Goal: Transaction & Acquisition: Purchase product/service

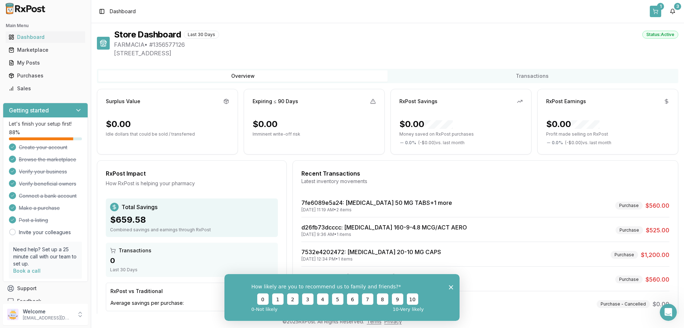
click at [657, 12] on button "1" at bounding box center [655, 11] width 11 height 11
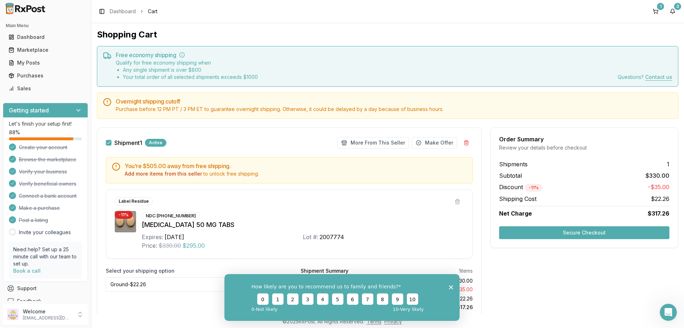
scroll to position [26, 0]
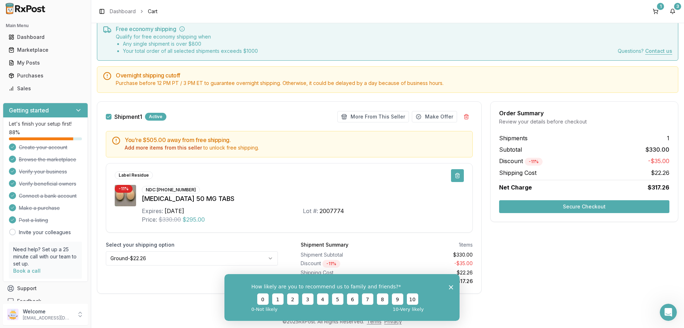
click at [459, 177] on button at bounding box center [457, 175] width 13 height 13
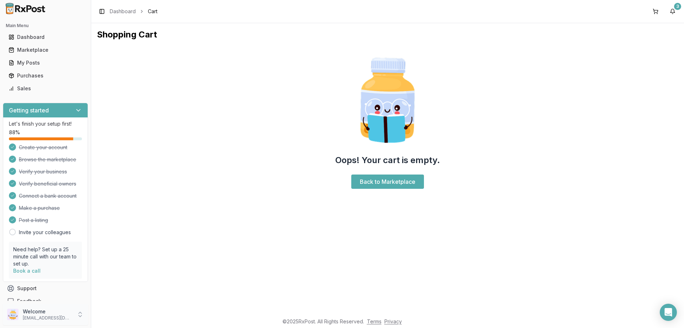
click at [79, 314] on icon at bounding box center [80, 313] width 7 height 7
click at [123, 319] on button "Sign Out" at bounding box center [129, 316] width 73 height 12
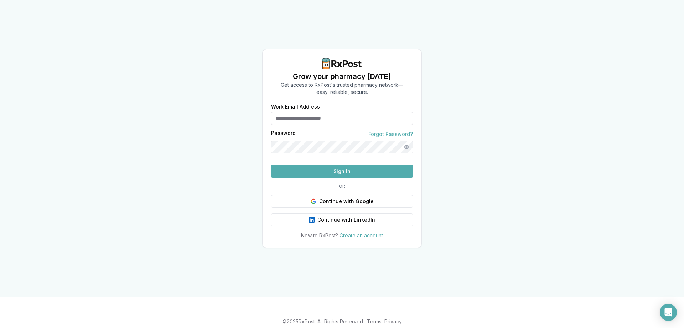
click at [313, 116] on form "Work Email Address Password Forgot Password? Sign In" at bounding box center [342, 140] width 142 height 73
click at [323, 112] on input "Work Email Address" at bounding box center [342, 118] width 142 height 13
type input "**********"
click at [335, 177] on button "Sign In" at bounding box center [342, 171] width 142 height 13
click at [349, 177] on button "Sign In" at bounding box center [342, 171] width 142 height 13
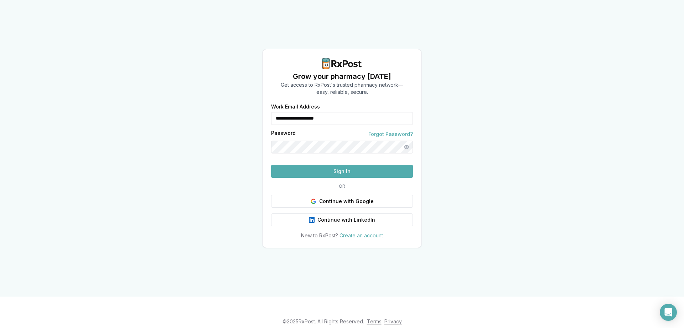
click at [349, 177] on button "Sign In" at bounding box center [342, 171] width 142 height 13
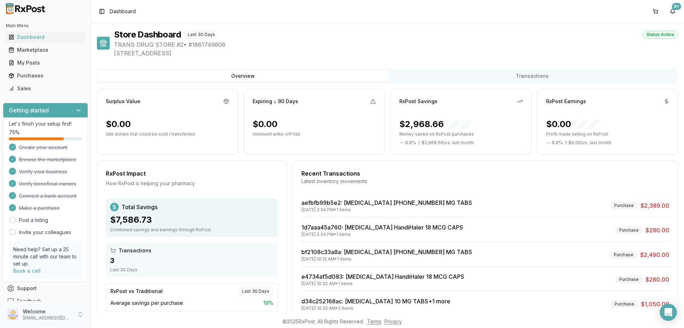
click at [79, 314] on icon at bounding box center [80, 313] width 7 height 7
click at [109, 315] on span "Sign Out" at bounding box center [130, 315] width 68 height 7
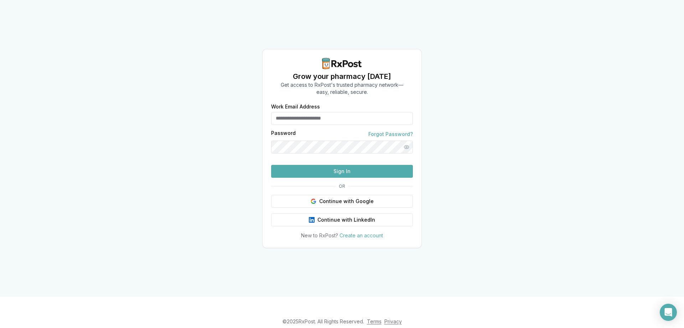
click at [335, 112] on input "Work Email Address" at bounding box center [342, 118] width 142 height 13
type input "**********"
click at [336, 177] on button "Sign In" at bounding box center [342, 171] width 142 height 13
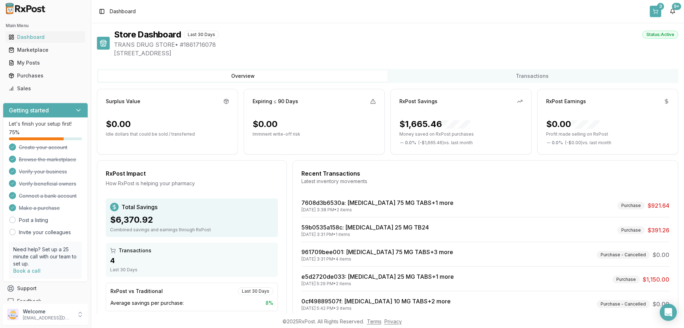
click at [660, 11] on button "3" at bounding box center [655, 11] width 11 height 11
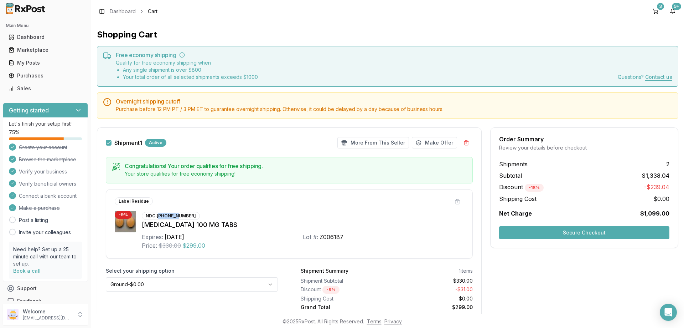
drag, startPoint x: 160, startPoint y: 213, endPoint x: 179, endPoint y: 215, distance: 19.3
click at [179, 215] on div "NDC: 00006-0277-31" at bounding box center [171, 216] width 58 height 8
click at [177, 215] on div "NDC: 00006-0277-31" at bounding box center [171, 216] width 58 height 8
drag, startPoint x: 157, startPoint y: 213, endPoint x: 194, endPoint y: 216, distance: 37.2
click at [194, 216] on div "NDC: 00006-0277-31" at bounding box center [171, 216] width 58 height 8
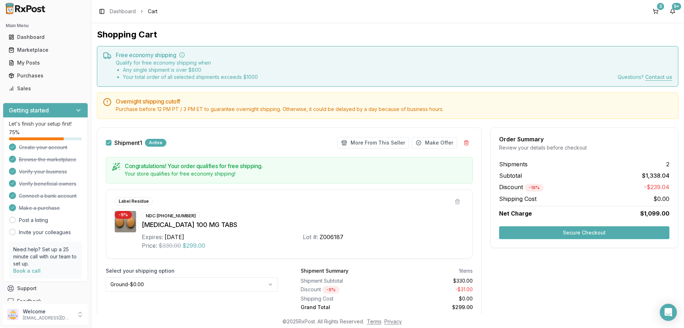
copy div "00006-0277-31"
click at [34, 52] on div "Marketplace" at bounding box center [46, 49] width 74 height 7
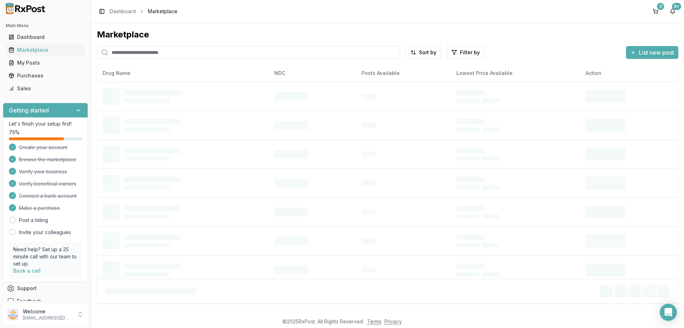
click at [145, 53] on input "search" at bounding box center [248, 52] width 303 height 13
paste input "**********"
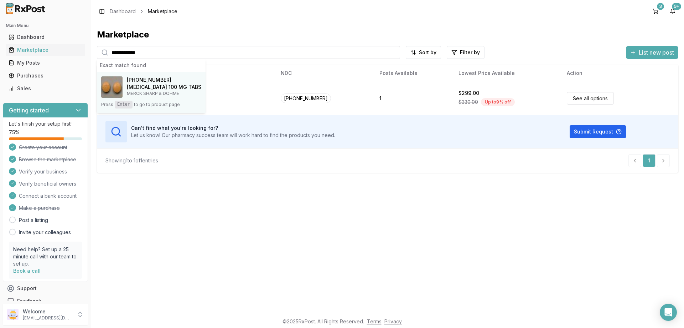
type input "**********"
click at [124, 105] on kbd "Enter" at bounding box center [124, 105] width 18 height 8
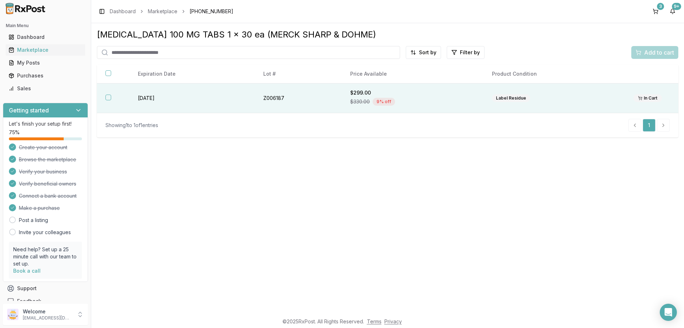
click at [644, 101] on div "In Cart" at bounding box center [648, 98] width 29 height 8
click at [658, 11] on button "3" at bounding box center [655, 11] width 11 height 11
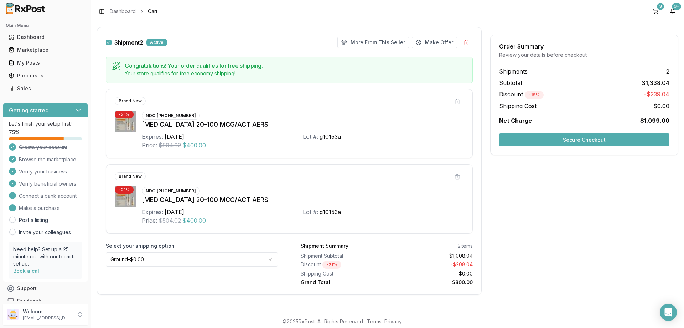
scroll to position [302, 0]
drag, startPoint x: 158, startPoint y: 113, endPoint x: 194, endPoint y: 114, distance: 36.4
click at [194, 114] on div "NDC: 00597-0024-02" at bounding box center [171, 115] width 58 height 8
copy div "00597-0024-02"
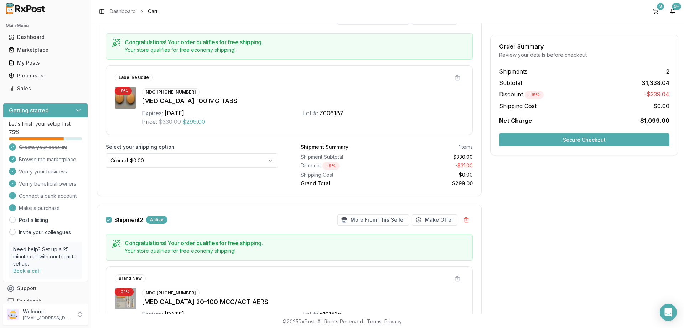
scroll to position [128, 0]
